Goal: Transaction & Acquisition: Purchase product/service

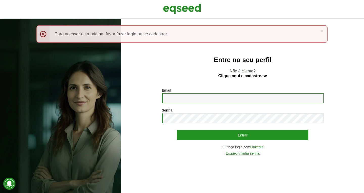
type input "**********"
click at [213, 97] on input "**********" at bounding box center [243, 99] width 162 height 10
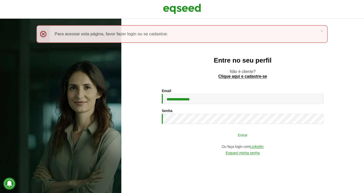
click at [274, 135] on button "Entrar" at bounding box center [242, 135] width 131 height 10
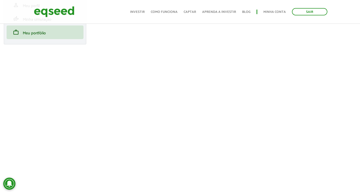
scroll to position [101, 0]
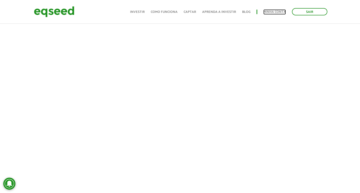
click at [269, 12] on link "Minha conta" at bounding box center [274, 11] width 22 height 3
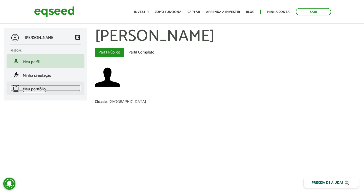
click at [40, 90] on span "Meu portfólio" at bounding box center [34, 89] width 23 height 7
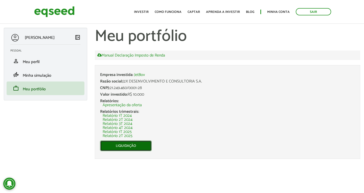
click at [139, 147] on link "Liquidação" at bounding box center [126, 146] width 52 height 11
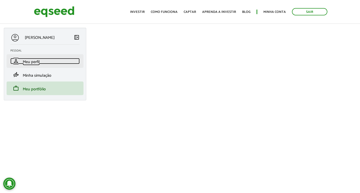
click at [36, 60] on span "Meu perfil" at bounding box center [31, 62] width 17 height 7
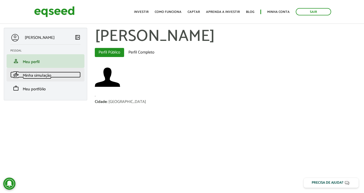
click at [36, 74] on span "Minha simulação" at bounding box center [37, 75] width 29 height 7
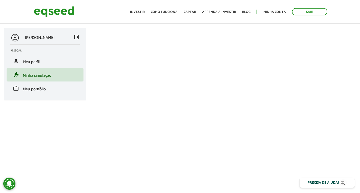
click at [78, 38] on span "left_panel_close" at bounding box center [77, 37] width 6 height 6
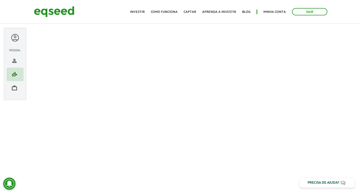
click at [18, 47] on section "Pessoal person Meu perfil finance_mode Minha simulação work Meu portfólio" at bounding box center [15, 71] width 17 height 49
click at [17, 39] on div at bounding box center [14, 37] width 9 height 9
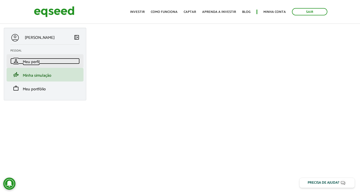
click at [34, 61] on span "Meu perfil" at bounding box center [31, 62] width 17 height 7
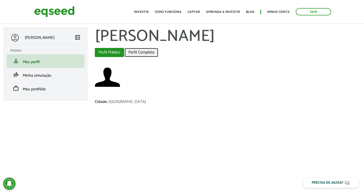
click at [148, 54] on link "Perfil Completo" at bounding box center [142, 52] width 34 height 9
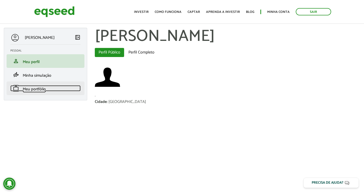
click at [26, 88] on span "Meu portfólio" at bounding box center [34, 89] width 23 height 7
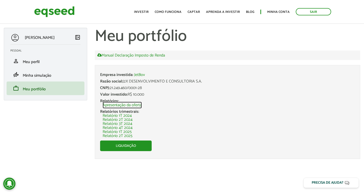
click at [130, 104] on link "Apresentação da oferta" at bounding box center [122, 105] width 39 height 4
click at [273, 11] on link "Minha conta" at bounding box center [278, 11] width 22 height 3
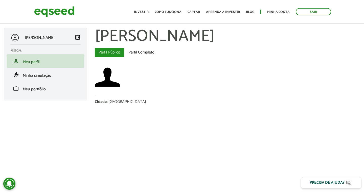
click at [338, 180] on button "Precisa de ajuda?" at bounding box center [331, 182] width 61 height 11
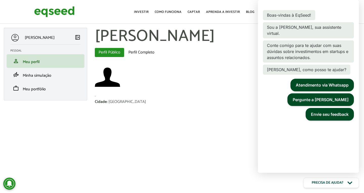
click at [207, 79] on div at bounding box center [227, 78] width 265 height 26
click at [209, 91] on div at bounding box center [227, 78] width 265 height 26
